Goal: Information Seeking & Learning: Learn about a topic

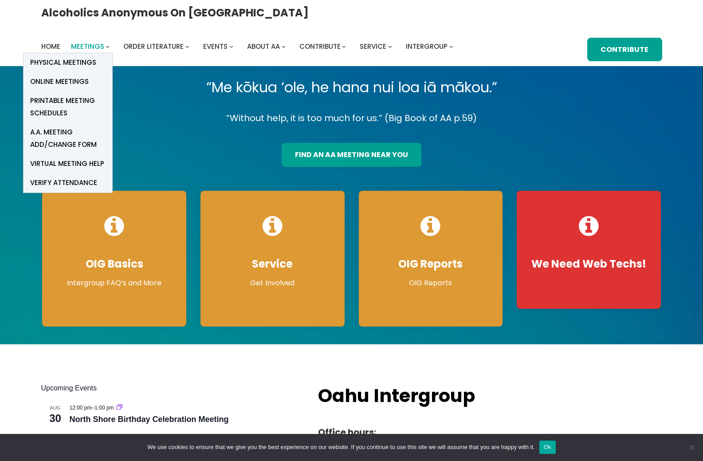
click at [104, 42] on span "Meetings" at bounding box center [87, 46] width 33 height 9
click at [89, 75] on span "Online Meetings" at bounding box center [59, 81] width 59 height 12
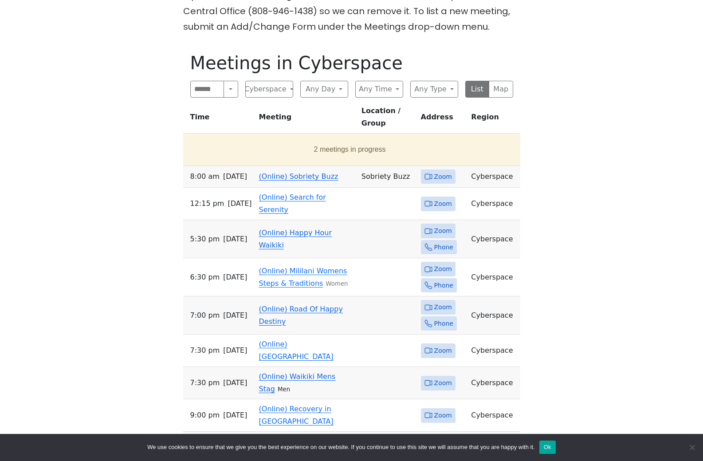
scroll to position [266, 0]
click at [325, 97] on button "Any Day" at bounding box center [324, 88] width 48 height 17
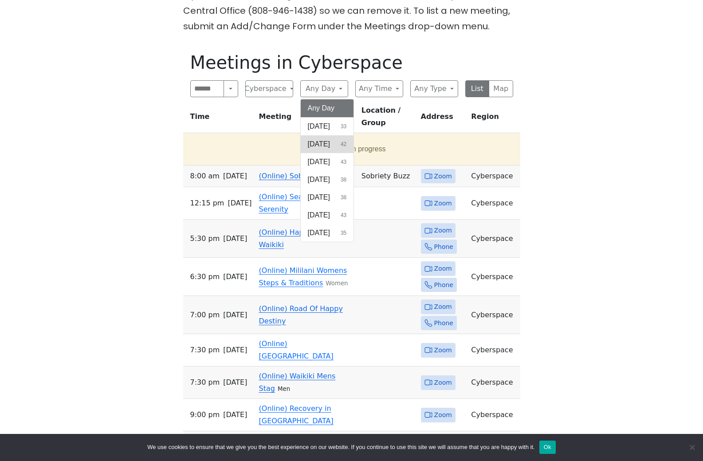
click at [324, 149] on span "Monday" at bounding box center [319, 144] width 22 height 11
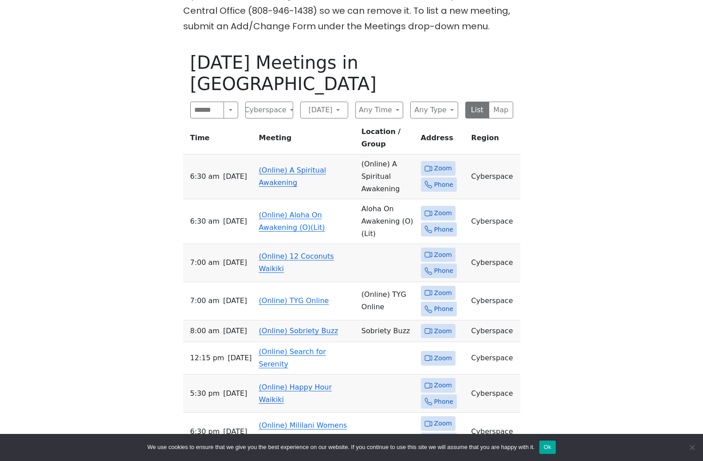
click at [440, 260] on span "Zoom" at bounding box center [443, 254] width 18 height 11
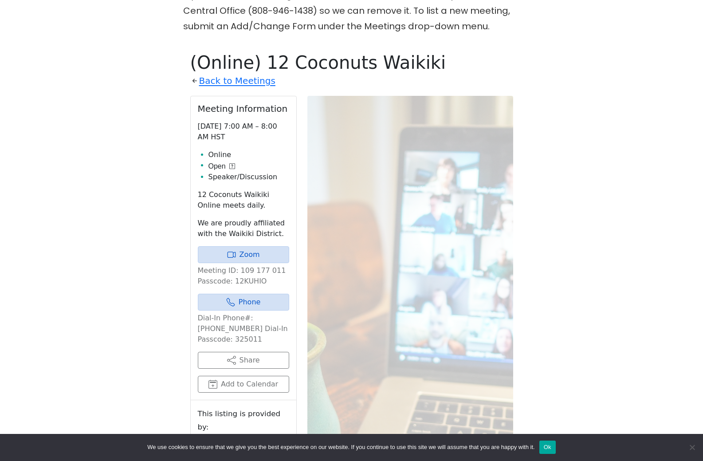
scroll to position [351, 0]
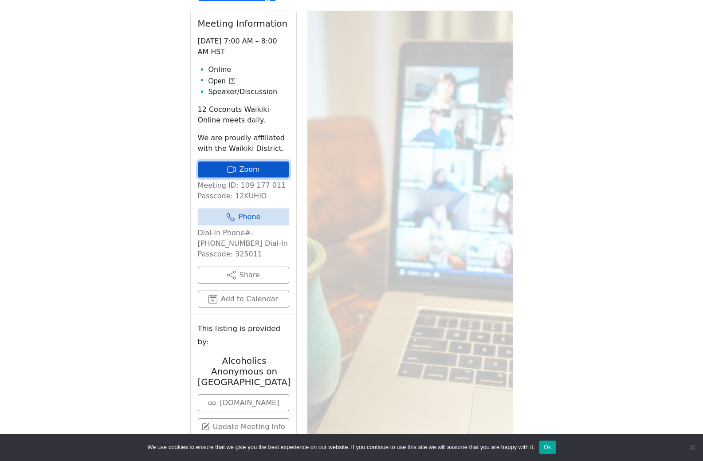
click at [251, 178] on link "Zoom" at bounding box center [243, 169] width 91 height 17
